Goal: Task Accomplishment & Management: Use online tool/utility

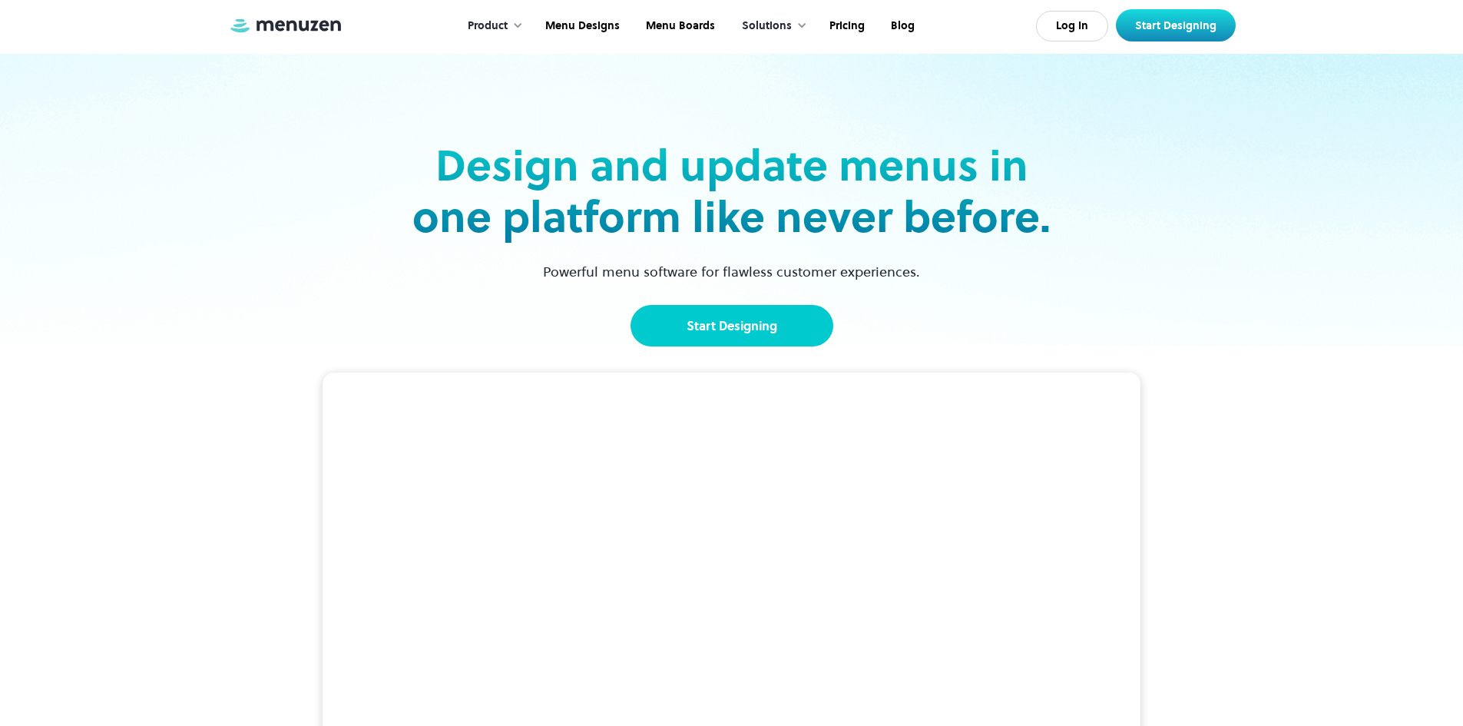
click at [730, 336] on link "Start Designing" at bounding box center [732, 325] width 203 height 41
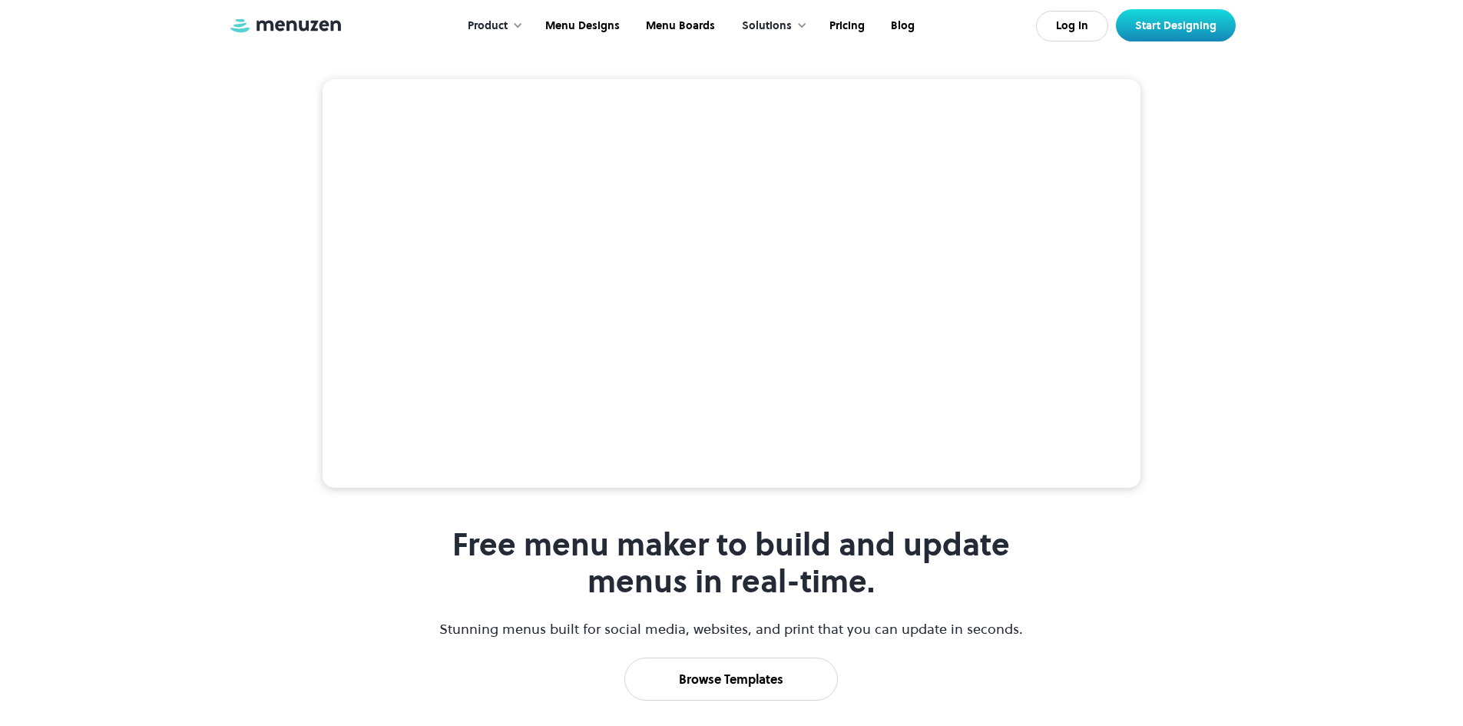
scroll to position [230, 0]
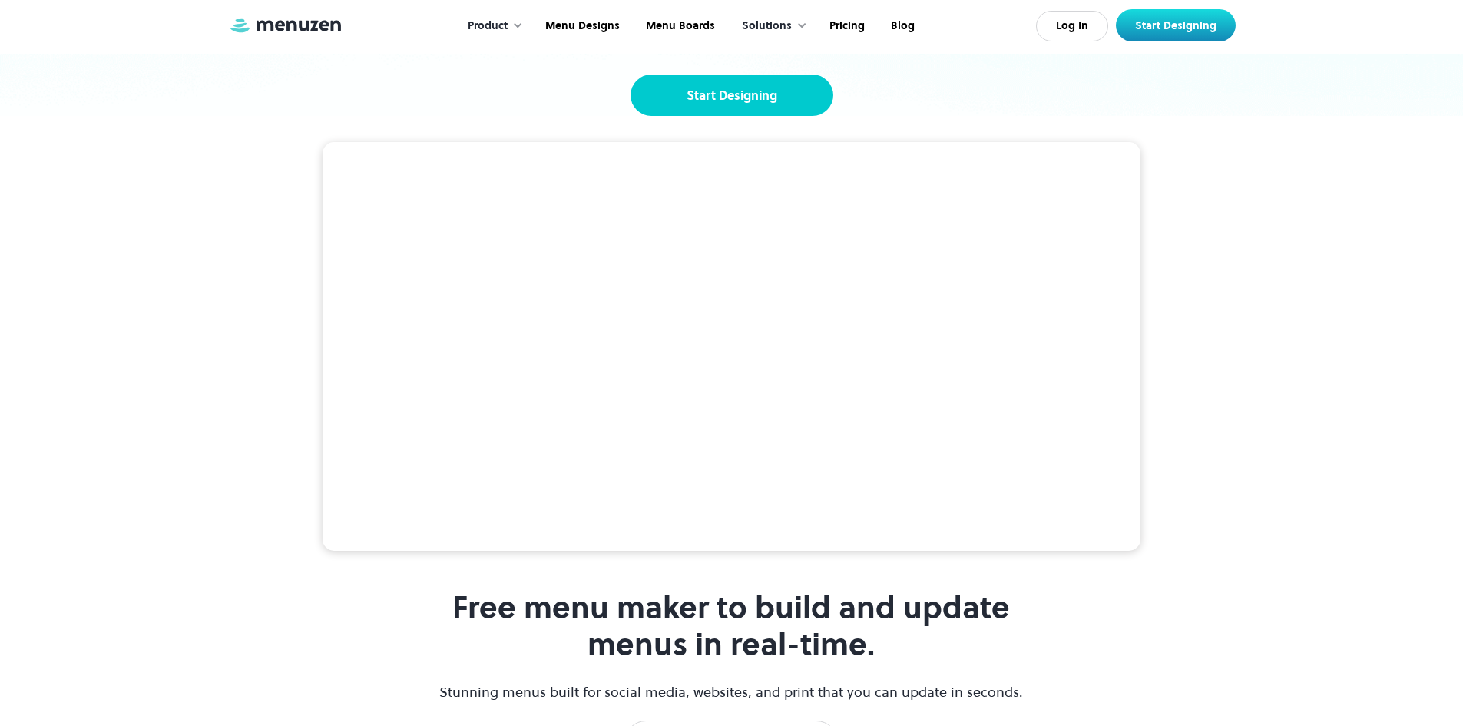
click at [739, 109] on link "Start Designing" at bounding box center [732, 95] width 203 height 41
